Goal: Transaction & Acquisition: Purchase product/service

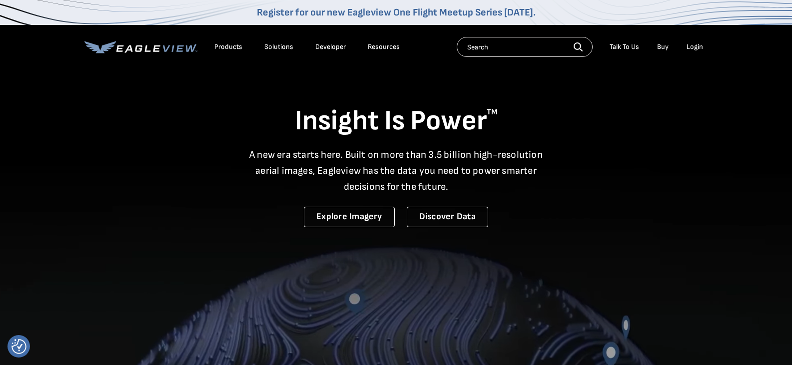
click at [701, 47] on div "Login" at bounding box center [694, 46] width 16 height 9
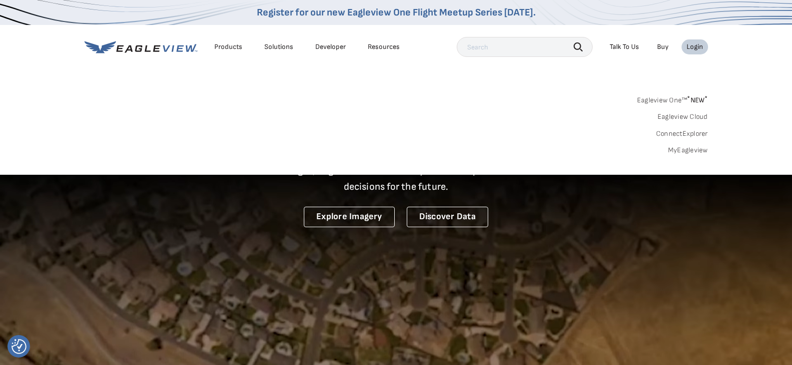
click at [692, 150] on link "MyEagleview" at bounding box center [688, 150] width 40 height 9
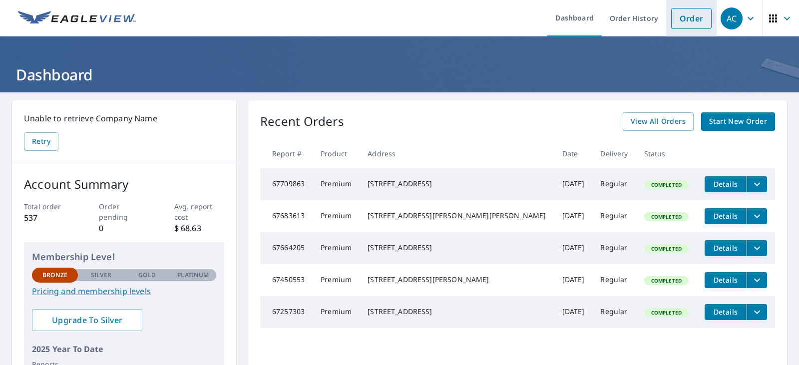
click at [676, 19] on link "Order" at bounding box center [691, 18] width 40 height 21
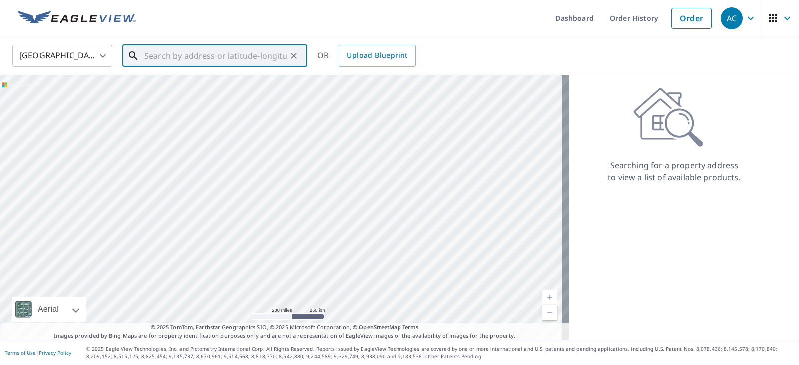
click at [190, 65] on input "text" at bounding box center [215, 56] width 142 height 28
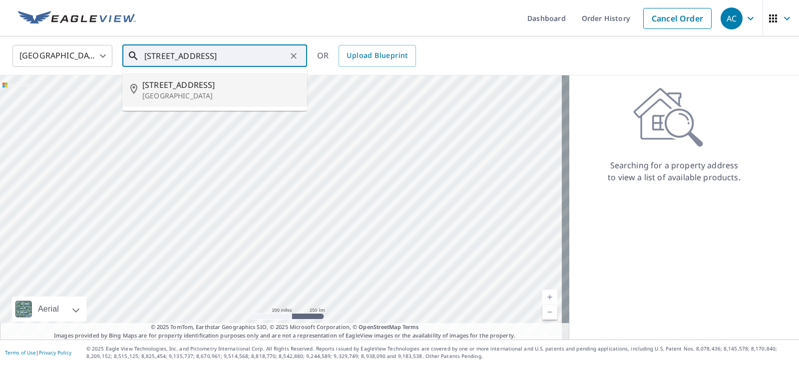
click at [179, 92] on p "[GEOGRAPHIC_DATA]" at bounding box center [220, 96] width 157 height 10
type input "[STREET_ADDRESS]"
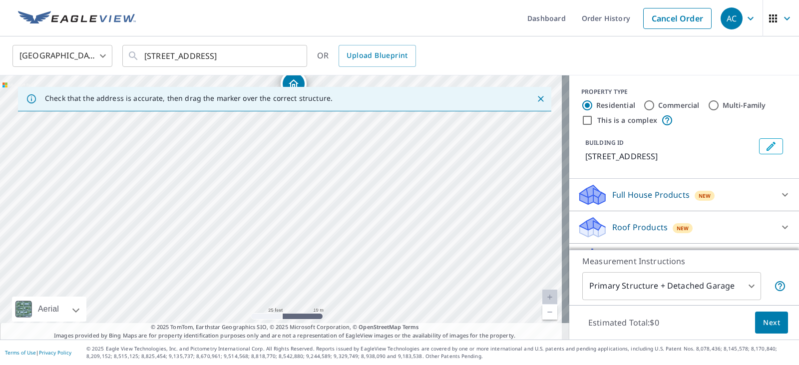
drag, startPoint x: 333, startPoint y: 247, endPoint x: 348, endPoint y: 37, distance: 210.3
click at [348, 37] on div "[GEOGRAPHIC_DATA] [GEOGRAPHIC_DATA] ​ [STREET_ADDRESS] ​ OR Upload Blueprint Ch…" at bounding box center [399, 187] width 799 height 303
drag, startPoint x: 314, startPoint y: 241, endPoint x: 371, endPoint y: 135, distance: 120.4
click at [371, 135] on div "[STREET_ADDRESS]" at bounding box center [284, 207] width 569 height 264
drag, startPoint x: 371, startPoint y: 272, endPoint x: 364, endPoint y: 287, distance: 16.3
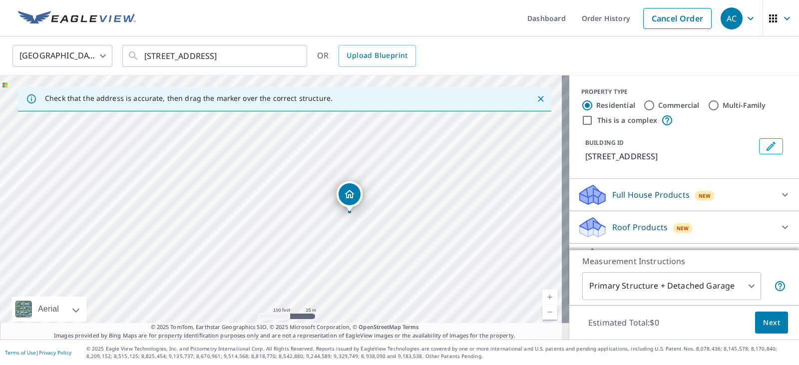
click at [364, 287] on div "[STREET_ADDRESS]" at bounding box center [284, 207] width 569 height 264
drag, startPoint x: 372, startPoint y: 238, endPoint x: 362, endPoint y: 236, distance: 9.6
click at [362, 236] on div "[STREET_ADDRESS]" at bounding box center [284, 207] width 569 height 264
drag, startPoint x: 447, startPoint y: 224, endPoint x: 320, endPoint y: 214, distance: 126.8
click at [320, 214] on div "[STREET_ADDRESS]" at bounding box center [284, 207] width 569 height 264
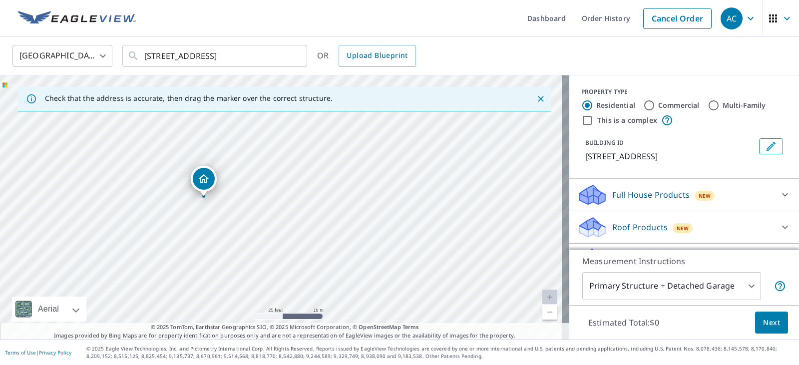
drag, startPoint x: 461, startPoint y: 187, endPoint x: 204, endPoint y: 176, distance: 257.4
click at [536, 95] on icon "Close" at bounding box center [541, 99] width 10 height 10
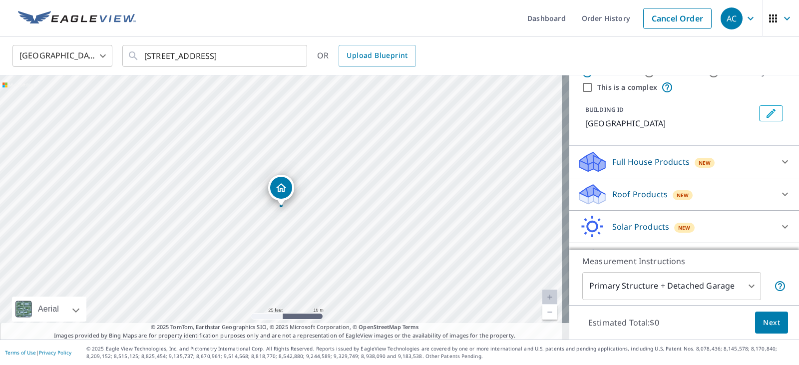
scroll to position [50, 0]
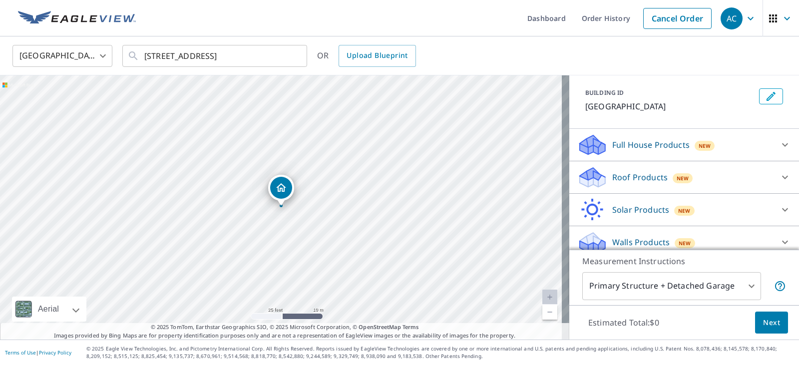
click at [639, 172] on p "Roof Products" at bounding box center [639, 177] width 55 height 12
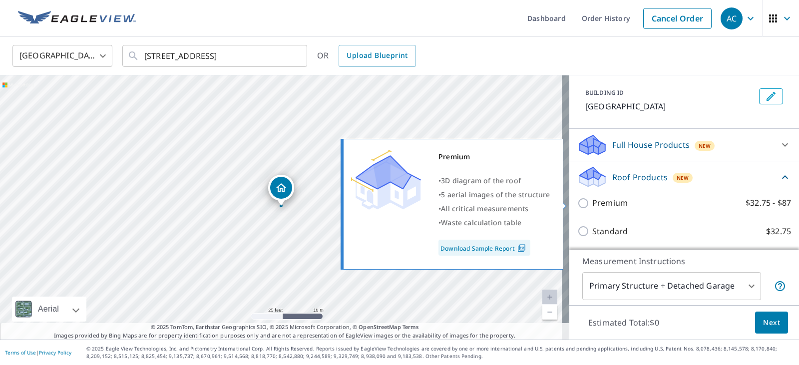
click at [636, 203] on label "Premium $32.75 - $87" at bounding box center [691, 203] width 199 height 12
click at [592, 203] on input "Premium $32.75 - $87" at bounding box center [584, 203] width 15 height 12
checkbox input "true"
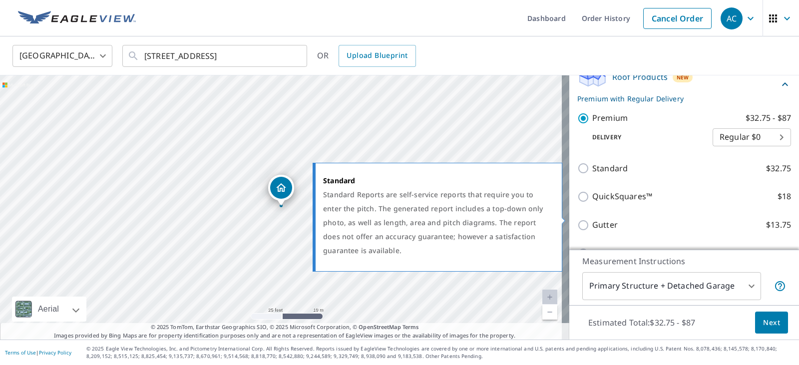
scroll to position [200, 0]
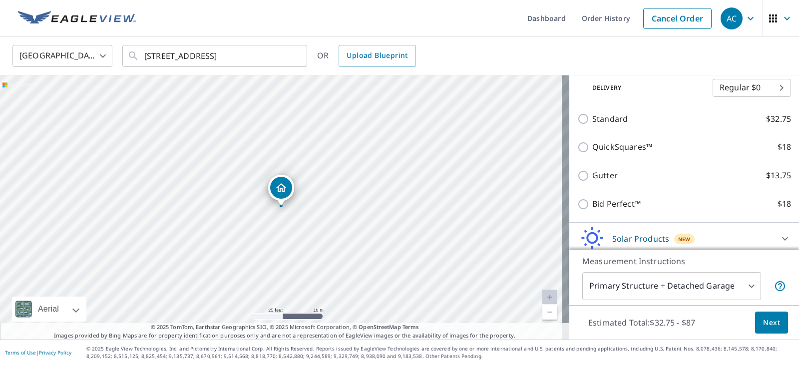
click at [653, 297] on body "AC AC Dashboard Order History Cancel Order AC [GEOGRAPHIC_DATA] [GEOGRAPHIC_DAT…" at bounding box center [399, 182] width 799 height 365
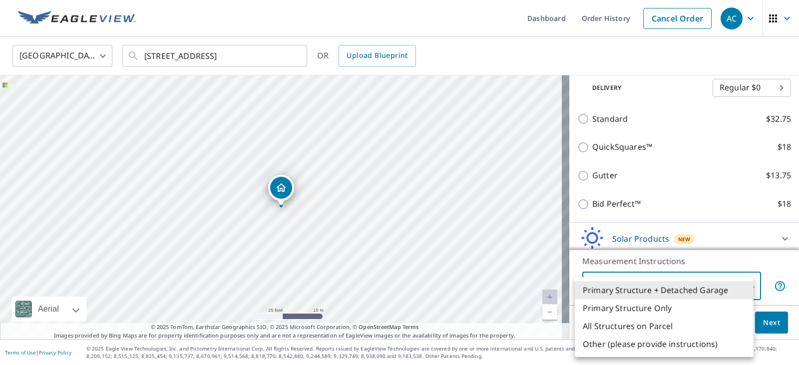
click at [644, 307] on li "Primary Structure Only" at bounding box center [664, 308] width 179 height 18
type input "2"
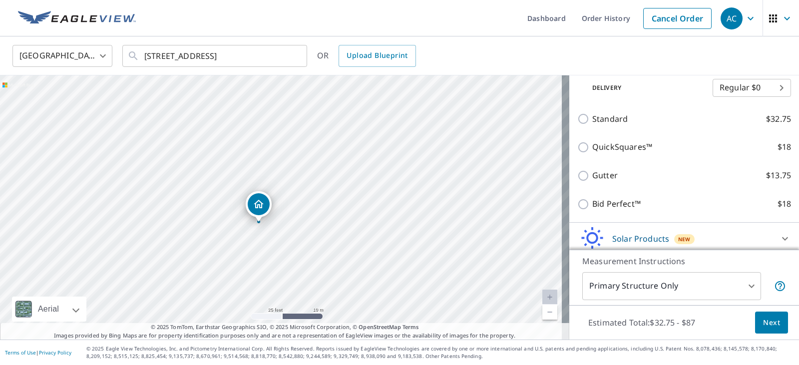
drag, startPoint x: 283, startPoint y: 192, endPoint x: 261, endPoint y: 208, distance: 27.6
click at [763, 322] on span "Next" at bounding box center [771, 323] width 17 height 12
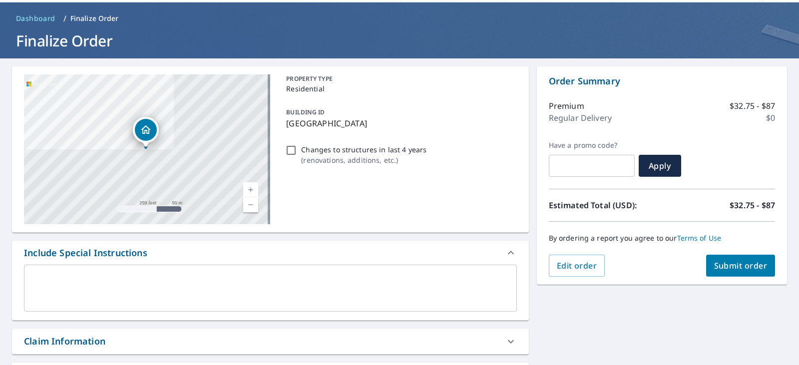
scroll to position [50, 0]
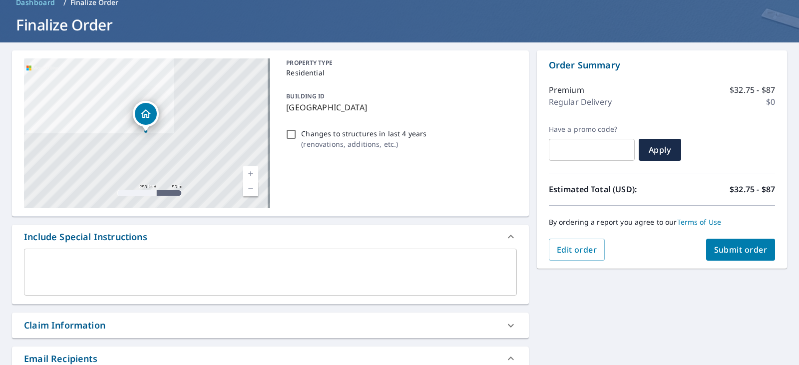
click at [139, 239] on div "Include Special Instructions" at bounding box center [85, 236] width 123 height 13
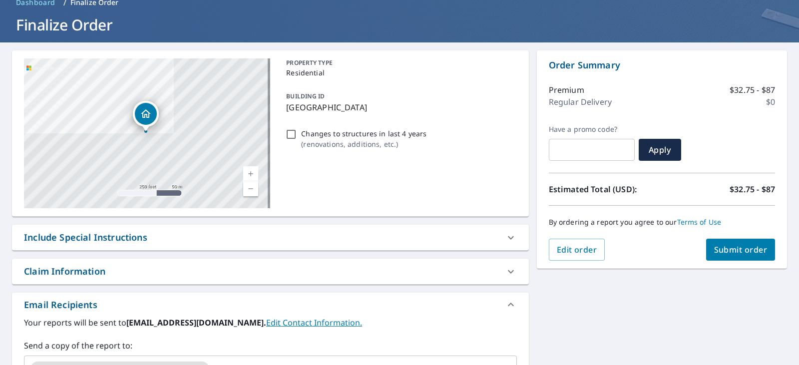
click at [120, 239] on div "Include Special Instructions" at bounding box center [85, 237] width 123 height 13
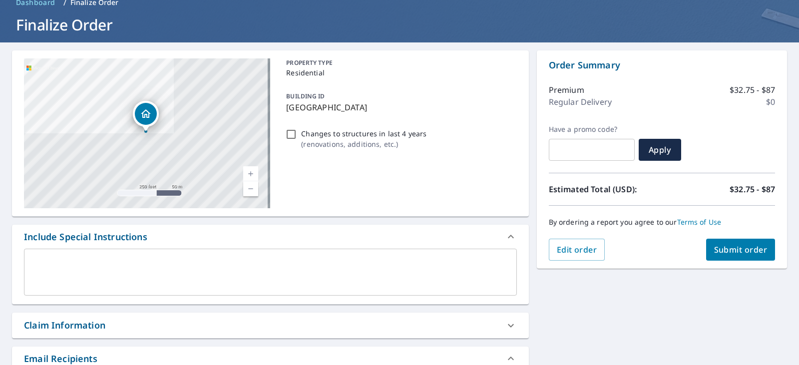
click at [127, 270] on textarea at bounding box center [270, 272] width 479 height 28
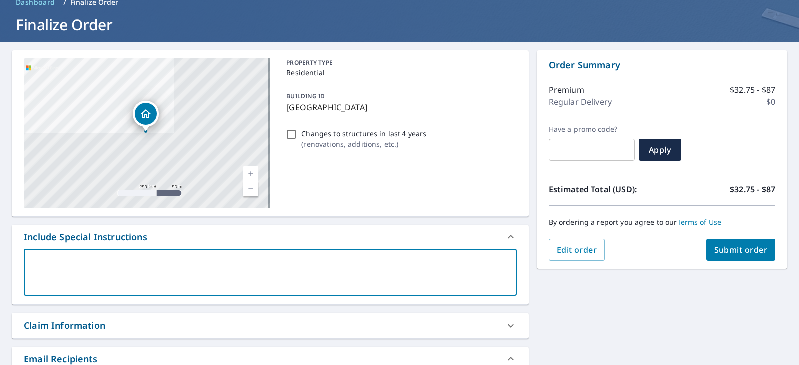
type textarea "C"
type textarea "x"
type textarea "Co"
type textarea "x"
type textarea "Com"
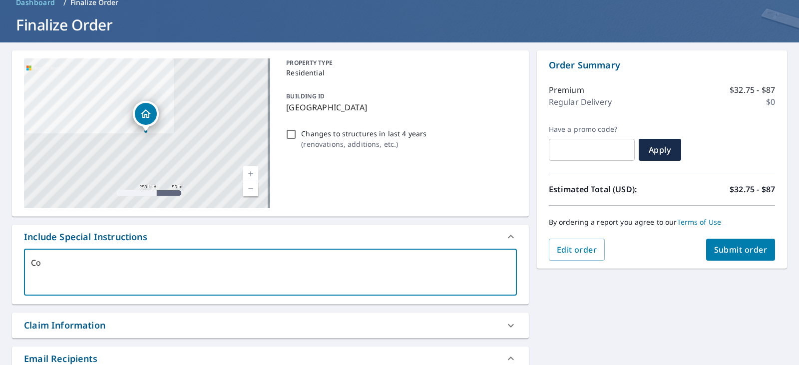
type textarea "x"
type textarea "Comp"
type textarea "x"
type textarea "Compo"
type textarea "x"
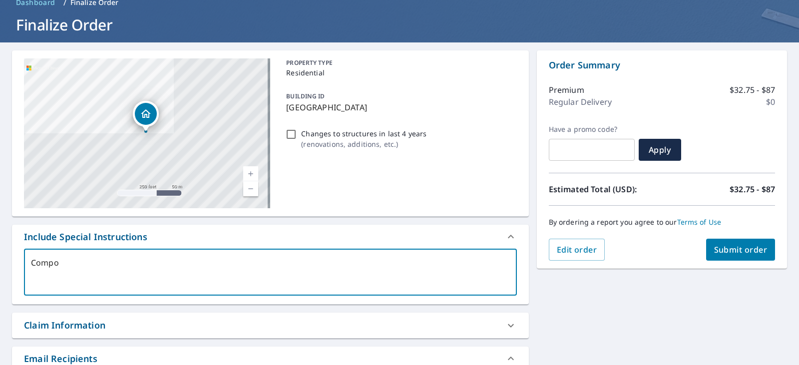
type textarea "Compos"
type textarea "x"
type textarea "Composi"
type textarea "x"
type textarea "Composit"
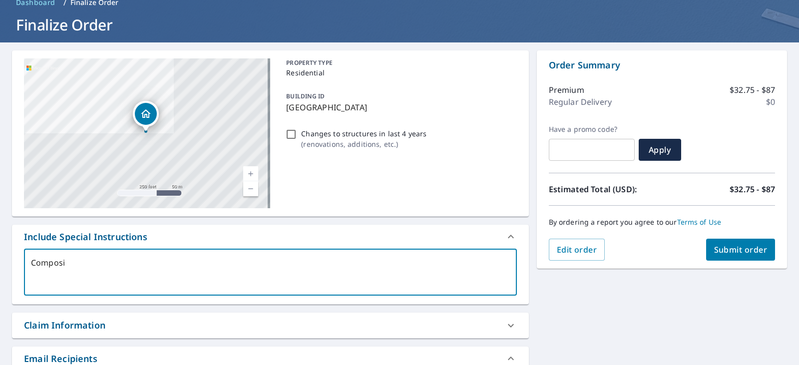
type textarea "x"
type textarea "Compositi"
type textarea "x"
type textarea "Compositio"
type textarea "x"
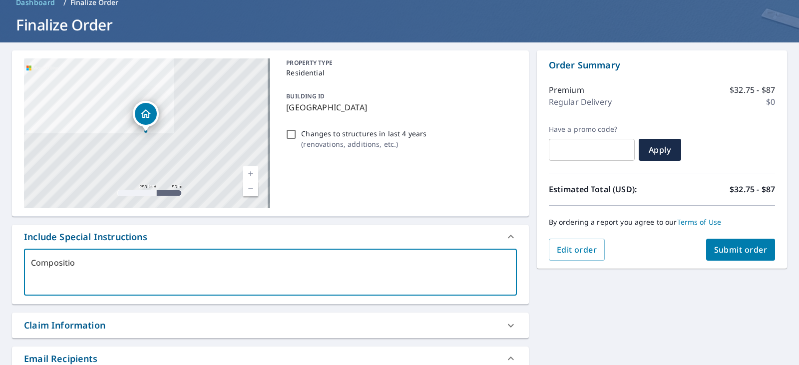
type textarea "Composition"
type textarea "x"
type textarea "Composition"
type textarea "x"
type textarea "Composition s"
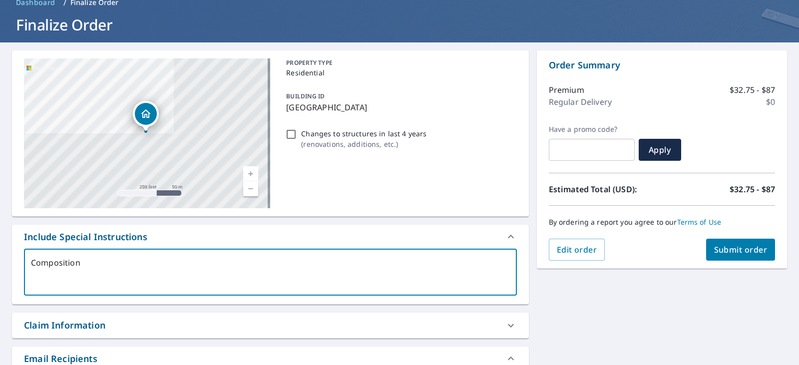
type textarea "x"
type textarea "Composition sh"
type textarea "x"
type textarea "Composition shi"
type textarea "x"
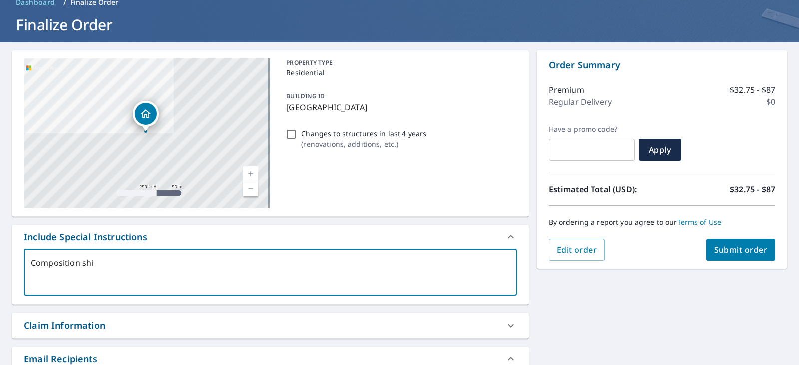
type textarea "Composition shin"
type textarea "x"
type textarea "Composition shing"
type textarea "x"
type textarea "Composition shingl"
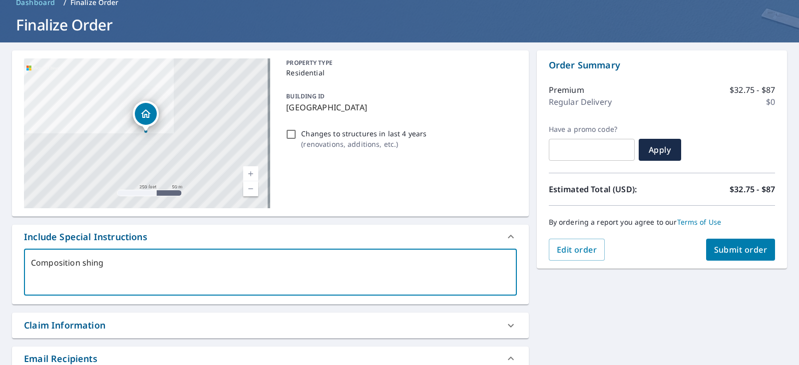
type textarea "x"
type textarea "Composition shingle"
type textarea "x"
type textarea "Composition shingle"
type textarea "x"
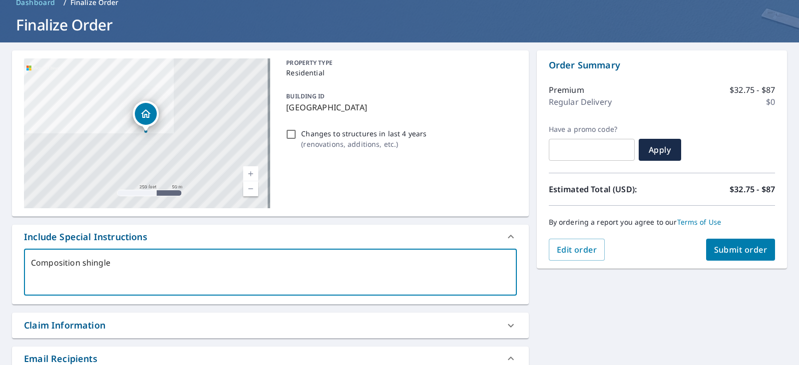
type textarea "Composition shingle r"
type textarea "x"
type textarea "Composition shingle ro"
type textarea "x"
type textarea "Composition shingle roo"
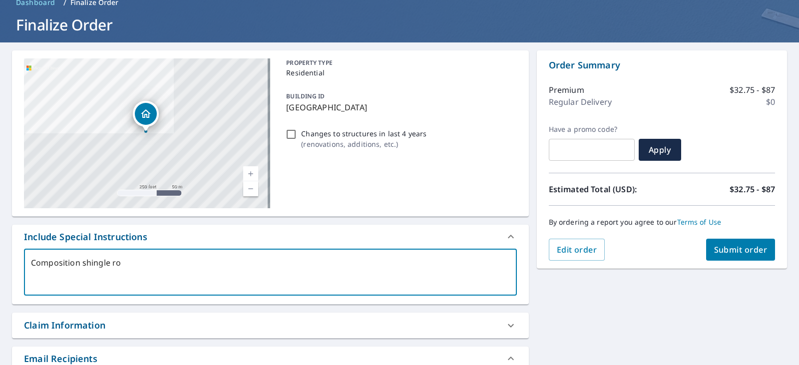
type textarea "x"
type textarea "Composition shingle roof"
type textarea "x"
type textarea "Composition shingle roof"
type textarea "x"
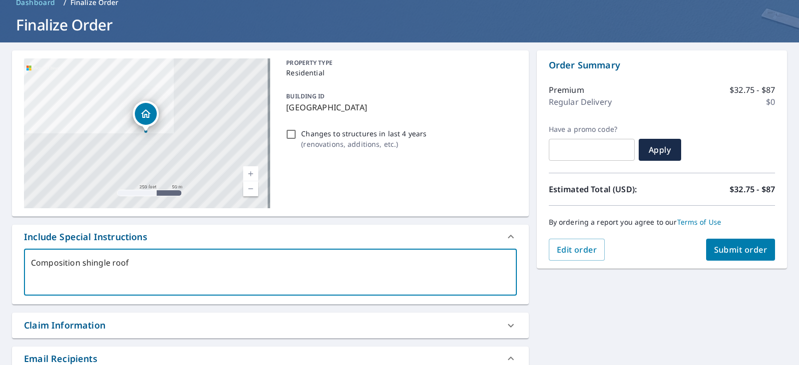
type textarea "Composition shingle roof m"
type textarea "x"
type textarea "Composition shingle roof me"
type textarea "x"
type textarea "Composition shingle roof mea"
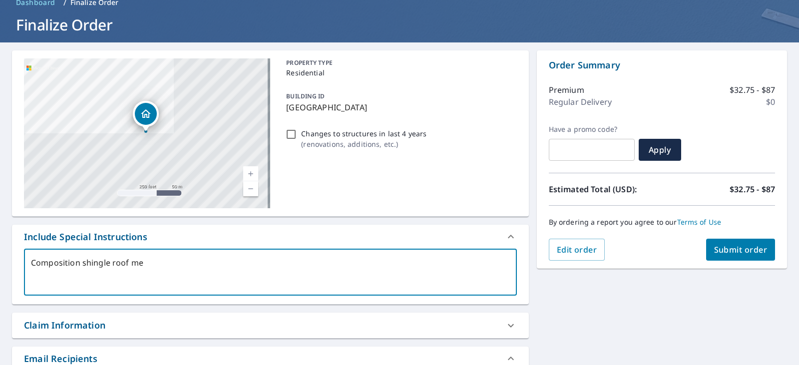
type textarea "x"
type textarea "Composition shingle roof meas"
type textarea "x"
type textarea "Composition shingle roof measu"
type textarea "x"
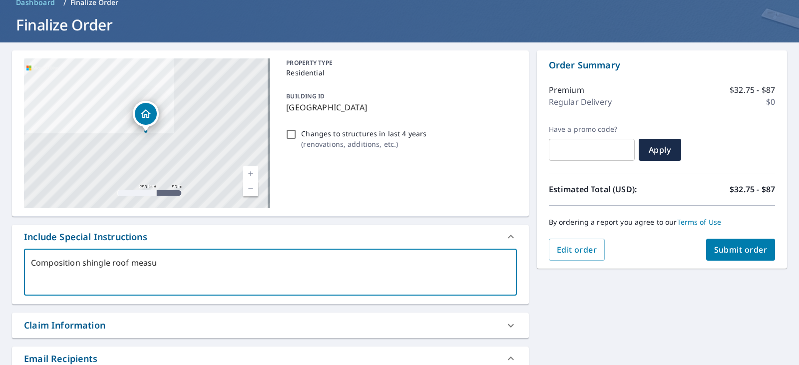
type textarea "Composition shingle roof measur"
type textarea "x"
type textarea "Composition shingle roof measure"
type textarea "x"
type textarea "Composition shingle roof measurem"
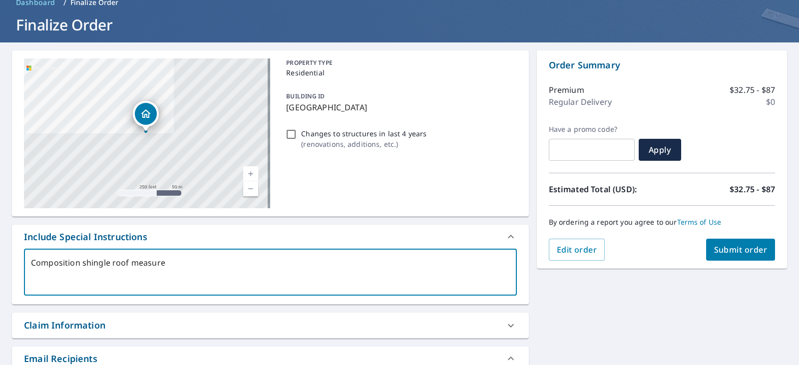
type textarea "x"
type textarea "Composition shingle roof measureme"
type textarea "x"
type textarea "Composition shingle roof measuremen"
type textarea "x"
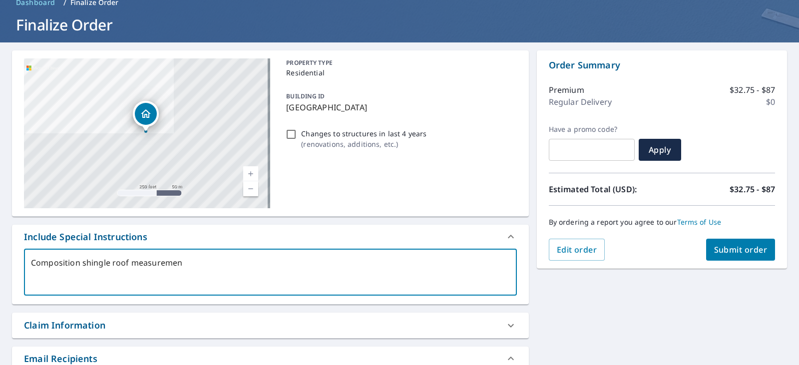
type textarea "Composition shingle roof measurement"
type textarea "x"
type textarea "Composition shingle roof measurement"
type textarea "x"
type textarea "Composition shingle roof measurement o"
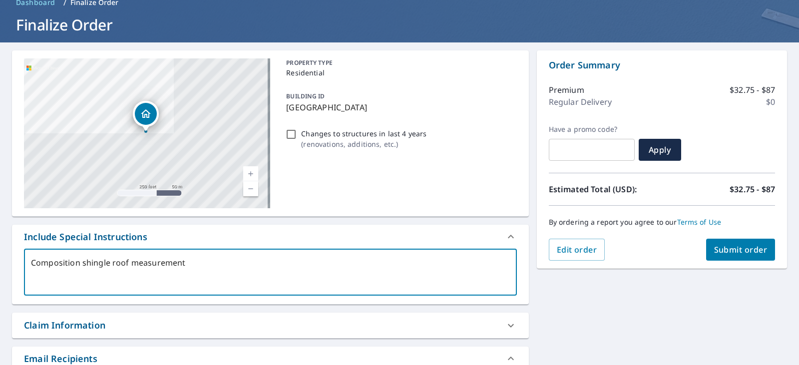
type textarea "x"
type textarea "Composition shingle roof measurement on"
type textarea "x"
type textarea "Composition shingle roof measurement onl"
type textarea "x"
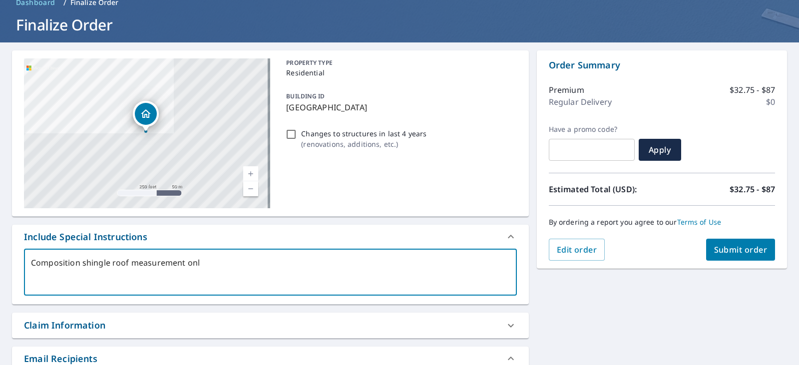
type textarea "Composition shingle roof measurement only"
type textarea "x"
type textarea "Composition shingle roof (measurement only"
type textarea "x"
type textarea "Composition shingle roof (dmeasurement only"
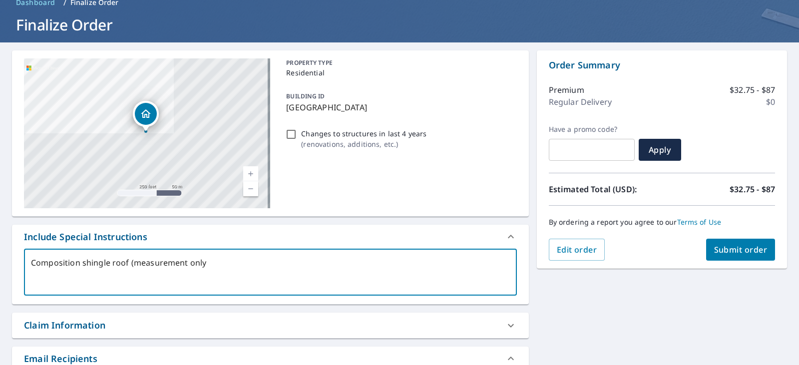
type textarea "x"
type textarea "Composition shingle roof (dwmeasurement only"
type textarea "x"
type textarea "Composition shingle roof (dwemeasurement only"
type textarea "x"
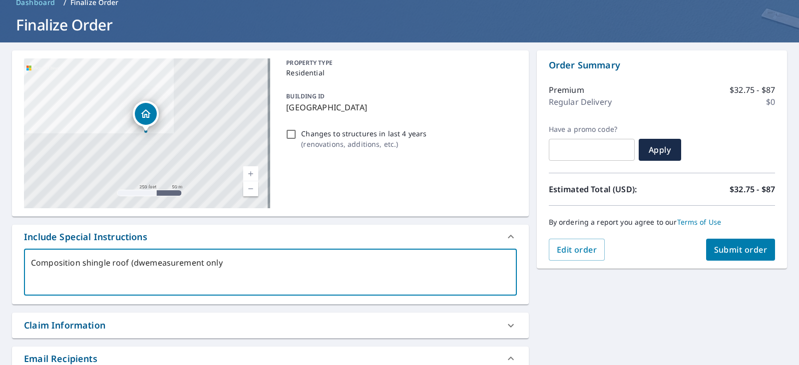
type textarea "Composition shingle roof (dwelmeasurement only"
type textarea "x"
type textarea "Composition shingle roof (dwellmeasurement only"
type textarea "x"
type textarea "Composition shingle roof (dwellimeasurement only"
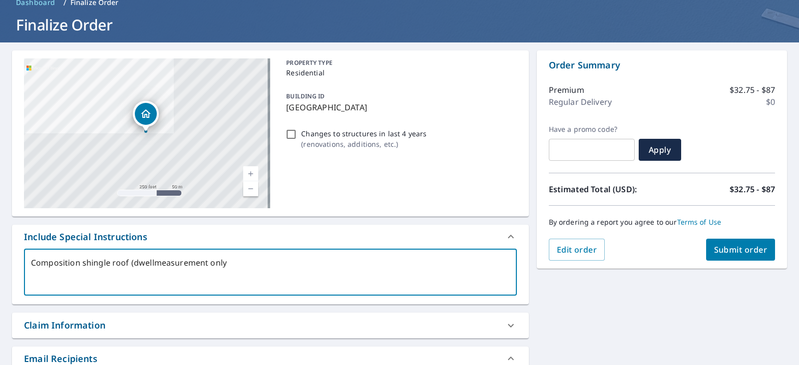
type textarea "x"
type textarea "Composition shingle roof (dwellinmeasurement only"
type textarea "x"
type textarea "Composition shingle roof (dwellingmeasurement only"
type textarea "x"
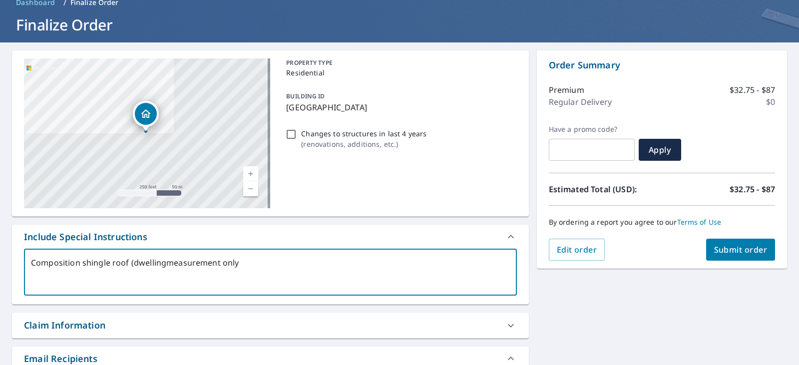
type textarea "Composition shingle roof (dwelling)measurement only"
type textarea "x"
type textarea "Composition shingle roof (dwelling) measurement only"
type textarea "x"
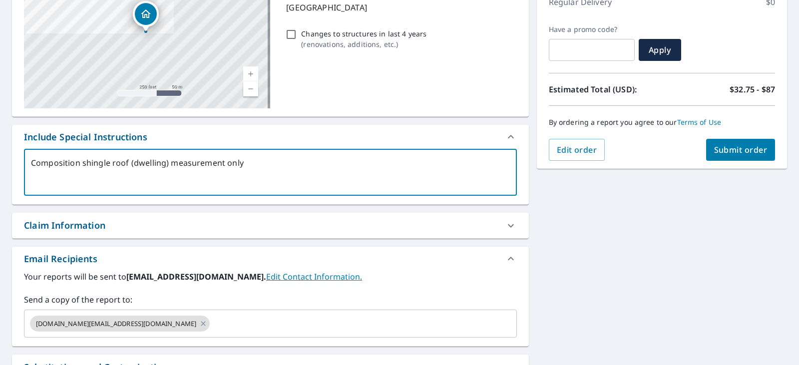
type textarea "Composition shingle roof (dwelling) measurement only"
click at [78, 227] on div "Claim Information" at bounding box center [64, 225] width 81 height 13
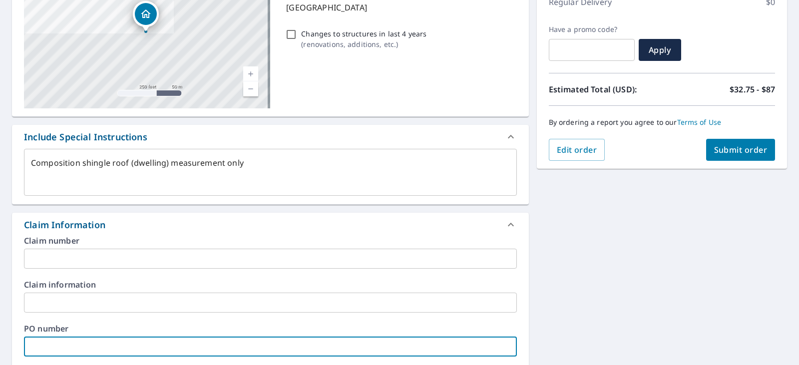
click at [57, 341] on input "text" at bounding box center [270, 347] width 493 height 20
type textarea "x"
type input "S"
type textarea "x"
type input "St"
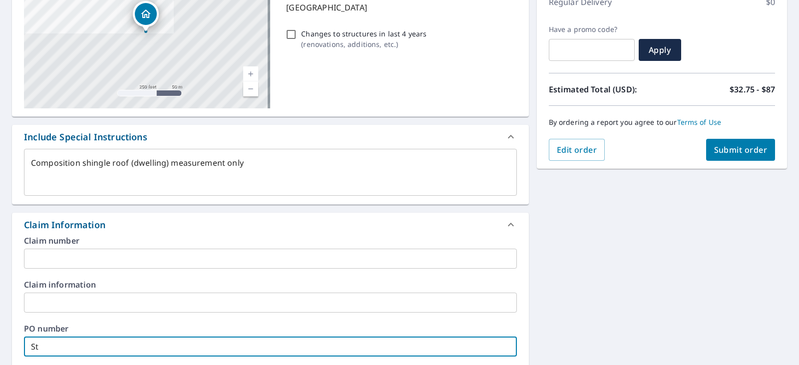
type textarea "x"
type input "Sta"
type textarea "x"
type input "Stah"
type textarea "x"
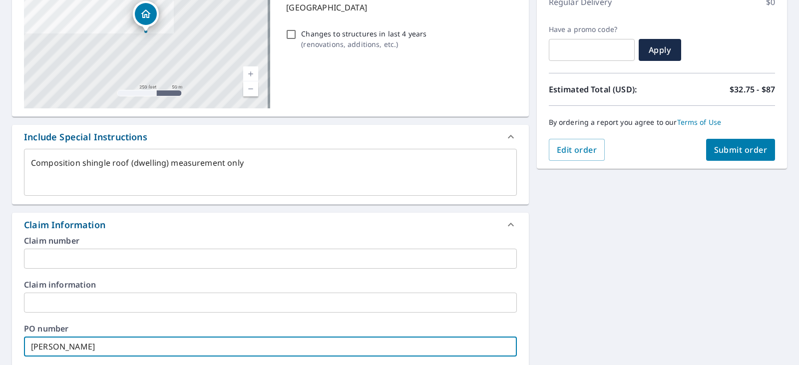
type input "[PERSON_NAME]"
click at [735, 153] on span "Submit order" at bounding box center [740, 149] width 53 height 11
type textarea "x"
